Goal: Book appointment/travel/reservation

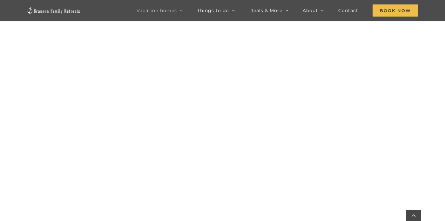
scroll to position [422, 0]
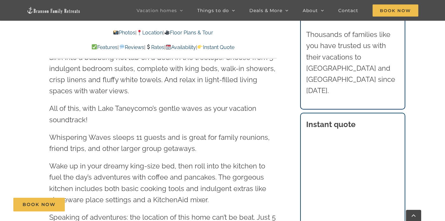
scroll to position [672, 0]
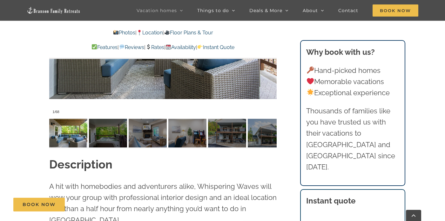
click at [195, 47] on link "Availability" at bounding box center [181, 47] width 31 height 6
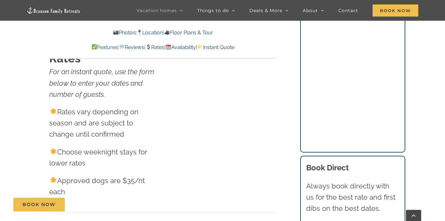
scroll to position [3053, 0]
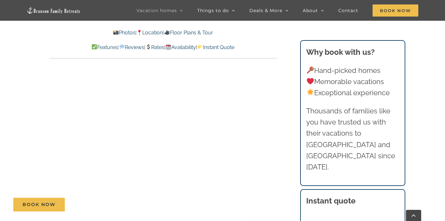
click at [160, 48] on link "Rates" at bounding box center [155, 47] width 19 height 6
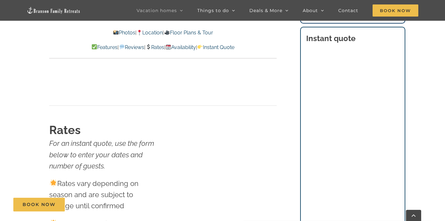
scroll to position [3001, 0]
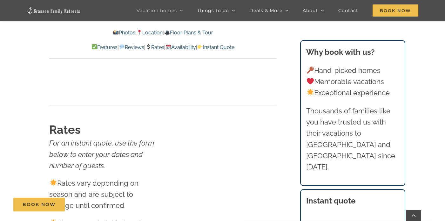
scroll to position [556, 0]
